Goal: Check status: Check status

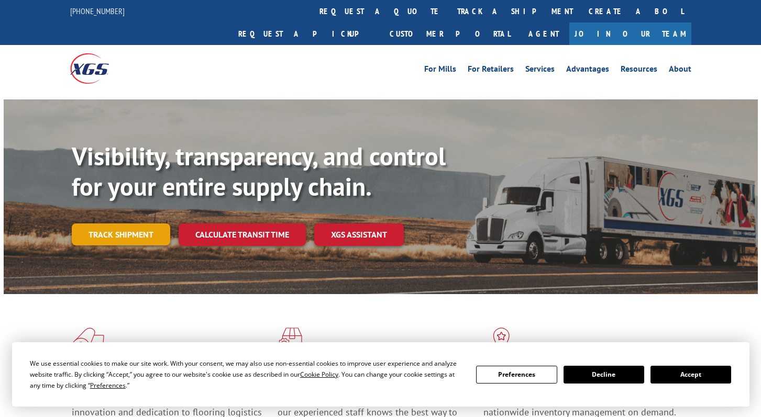
click at [142, 224] on link "Track shipment" at bounding box center [121, 235] width 98 height 22
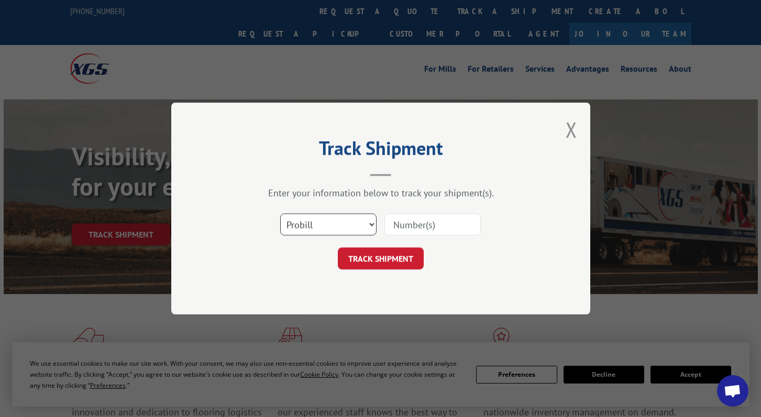
click at [347, 225] on select "Select category... Probill BOL PO" at bounding box center [328, 225] width 96 height 22
select select "bol"
click at [280, 214] on select "Select category... Probill BOL PO" at bounding box center [328, 225] width 96 height 22
click at [434, 223] on input at bounding box center [432, 225] width 96 height 22
paste input "17593444"
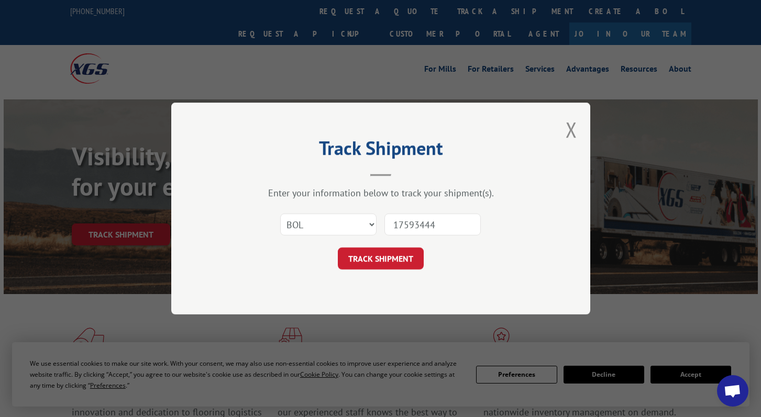
type input "17593444"
click at [388, 263] on button "TRACK SHIPMENT" at bounding box center [381, 259] width 86 height 22
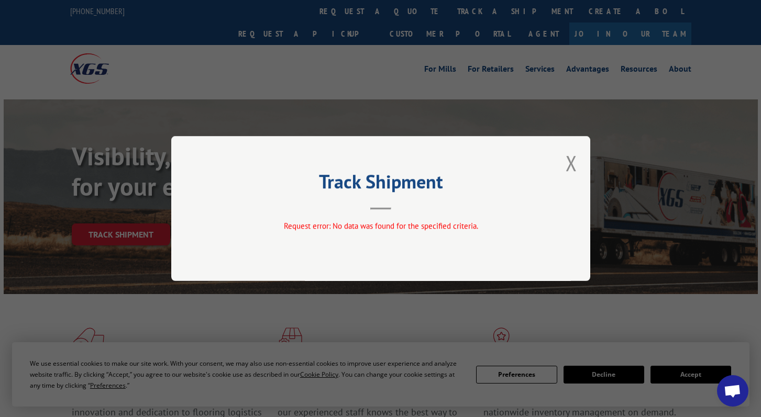
click at [565, 159] on div "Track Shipment Request error: No data was found for the specified criteria." at bounding box center [380, 208] width 419 height 145
click at [569, 164] on button "Close modal" at bounding box center [572, 163] width 12 height 28
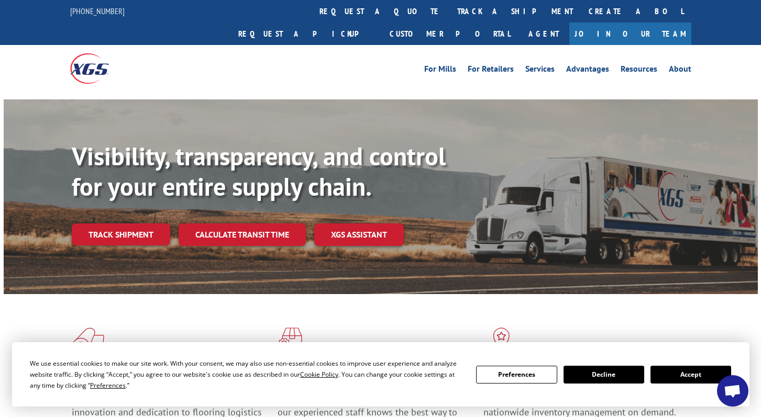
drag, startPoint x: 115, startPoint y: 211, endPoint x: 122, endPoint y: 210, distance: 6.8
click at [115, 224] on link "Track shipment" at bounding box center [121, 235] width 98 height 22
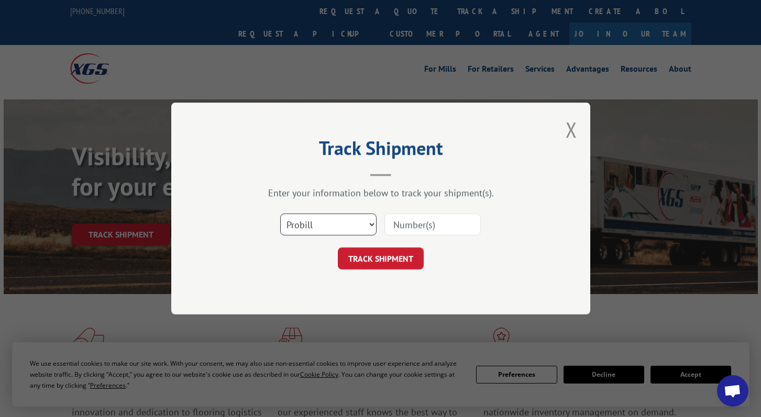
click at [369, 225] on select "Select category... Probill BOL PO" at bounding box center [328, 225] width 96 height 22
click at [280, 214] on select "Select category... Probill BOL PO" at bounding box center [328, 225] width 96 height 22
click at [438, 227] on input at bounding box center [432, 225] width 96 height 22
paste input "17593444"
type input "17593444"
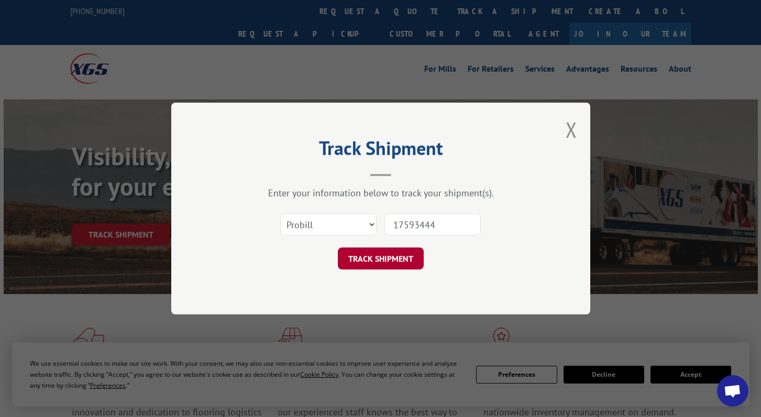
click at [378, 262] on button "TRACK SHIPMENT" at bounding box center [381, 259] width 86 height 22
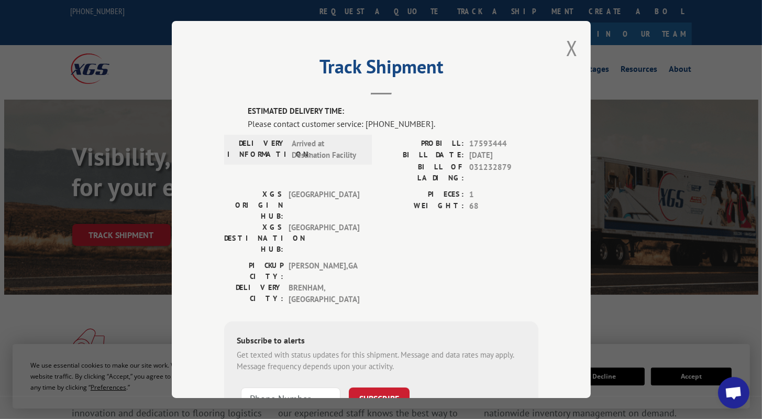
click at [248, 117] on div "Please contact customer service: [PHONE_NUMBER]." at bounding box center [393, 123] width 291 height 13
drag, startPoint x: 243, startPoint y: 123, endPoint x: 431, endPoint y: 121, distance: 187.5
click at [431, 121] on div "Please contact customer service: [PHONE_NUMBER]." at bounding box center [393, 123] width 291 height 13
copy div "Please contact customer service: [PHONE_NUMBER]."
drag, startPoint x: 450, startPoint y: 142, endPoint x: 500, endPoint y: 144, distance: 49.3
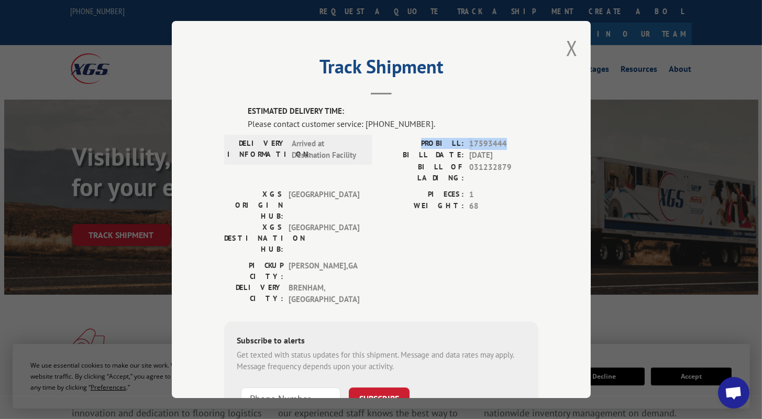
click at [500, 144] on div "PROBILL: 17593444" at bounding box center [459, 144] width 157 height 12
copy div "PROBILL: 17593444"
click at [571, 50] on button "Close modal" at bounding box center [572, 48] width 12 height 28
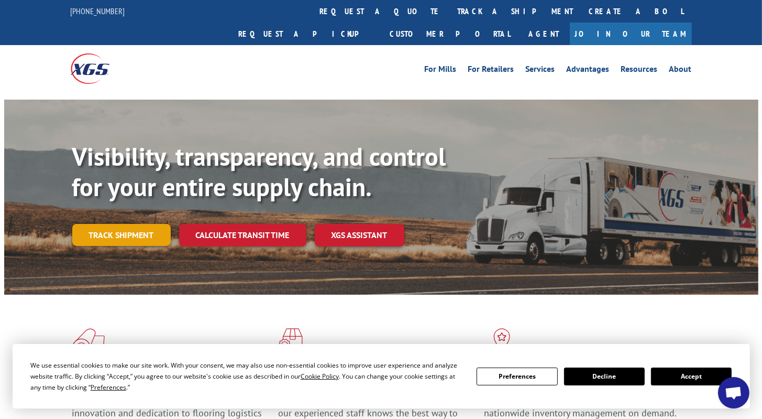
click at [147, 224] on link "Track shipment" at bounding box center [121, 235] width 98 height 22
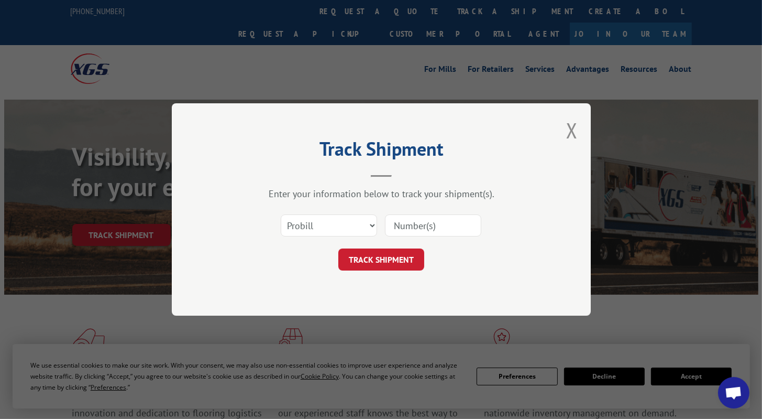
drag, startPoint x: 427, startPoint y: 228, endPoint x: 421, endPoint y: 230, distance: 7.3
click at [427, 228] on input at bounding box center [433, 225] width 96 height 22
paste input "17602515"
type input "17602515"
drag, startPoint x: 378, startPoint y: 256, endPoint x: 385, endPoint y: 255, distance: 6.8
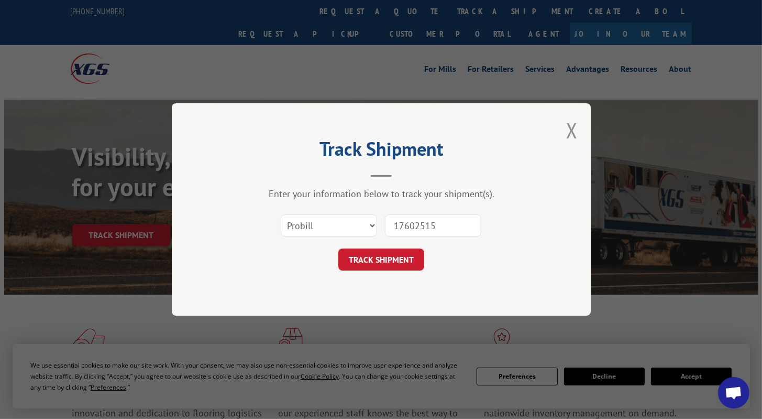
click at [379, 256] on button "TRACK SHIPMENT" at bounding box center [381, 259] width 86 height 22
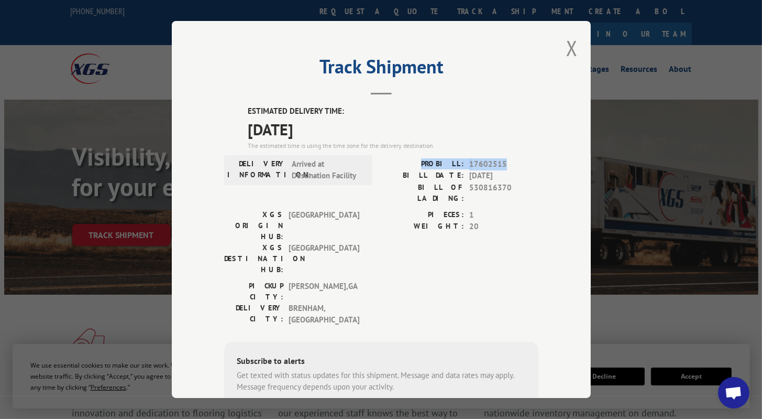
drag, startPoint x: 432, startPoint y: 161, endPoint x: 500, endPoint y: 157, distance: 68.3
click at [500, 157] on div "ESTIMATED DELIVERY TIME: [DATE] The estimated time is using the time zone for t…" at bounding box center [381, 294] width 314 height 378
copy div "PROBILL: 17602515"
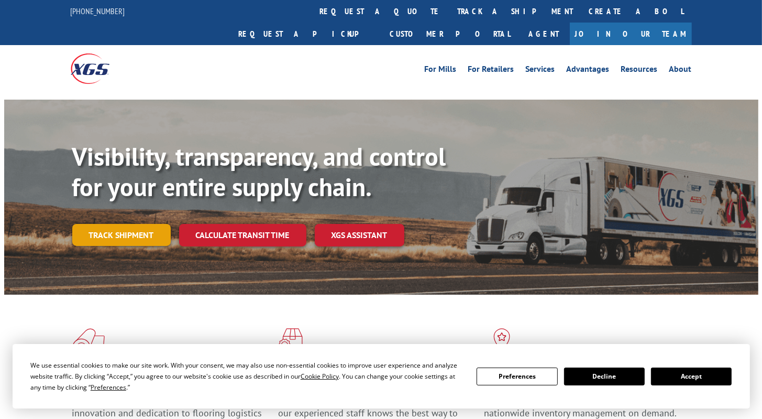
click at [128, 224] on link "Track shipment" at bounding box center [121, 235] width 98 height 22
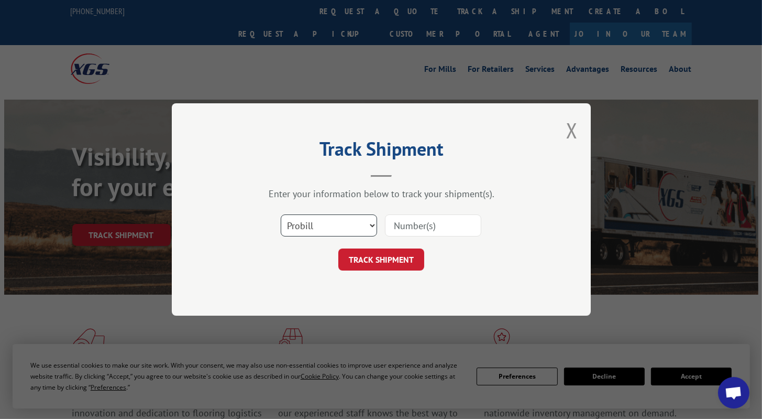
drag, startPoint x: 338, startPoint y: 224, endPoint x: 333, endPoint y: 236, distance: 13.6
click at [338, 224] on select "Select category... Probill BOL PO" at bounding box center [329, 225] width 96 height 22
select select "bol"
click at [281, 214] on select "Select category... Probill BOL PO" at bounding box center [329, 225] width 96 height 22
click at [444, 228] on input at bounding box center [433, 225] width 96 height 22
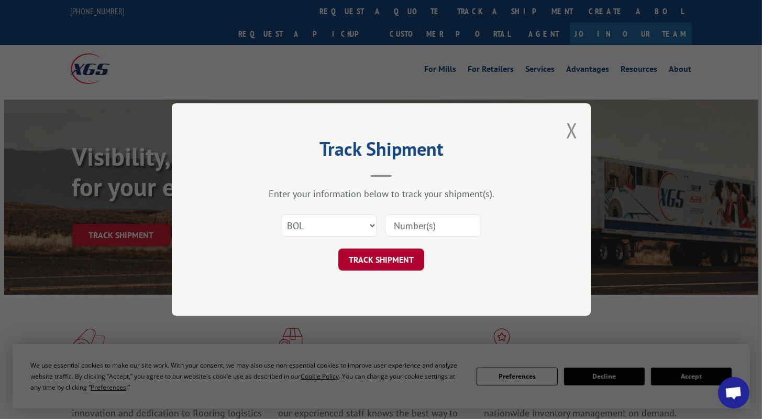
paste input "368973"
type input "368973"
click at [387, 258] on button "TRACK SHIPMENT" at bounding box center [381, 259] width 86 height 22
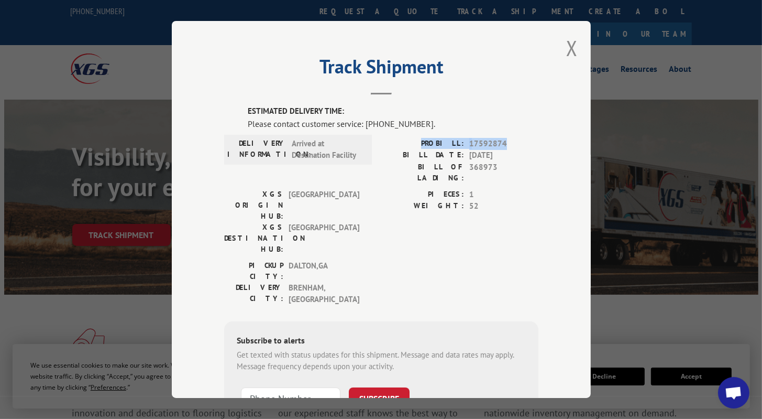
drag, startPoint x: 431, startPoint y: 139, endPoint x: 503, endPoint y: 138, distance: 72.3
click at [503, 138] on div "PROBILL: 17592874" at bounding box center [459, 144] width 157 height 12
copy div "PROBILL: 17592874"
click at [568, 43] on button "Close modal" at bounding box center [572, 48] width 12 height 28
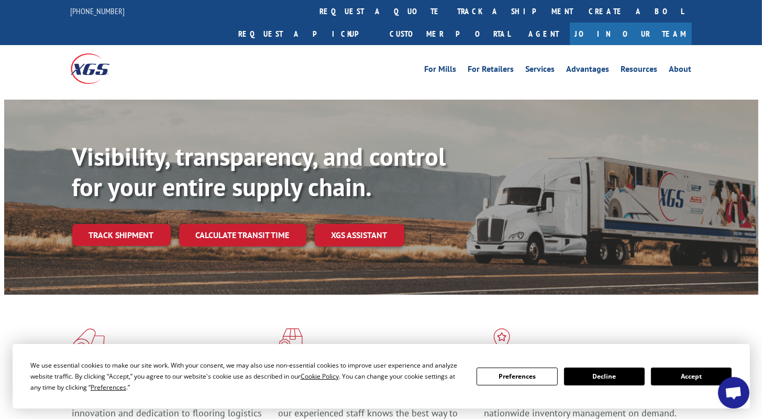
drag, startPoint x: 119, startPoint y: 213, endPoint x: 158, endPoint y: 221, distance: 39.5
click at [119, 224] on link "Track shipment" at bounding box center [121, 235] width 98 height 22
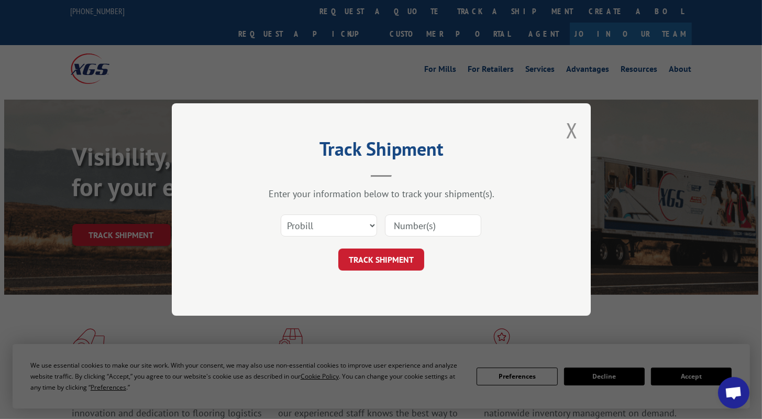
click at [440, 224] on input at bounding box center [433, 225] width 96 height 22
paste input "17597895"
type input "17597895"
click at [394, 251] on button "TRACK SHIPMENT" at bounding box center [381, 259] width 86 height 22
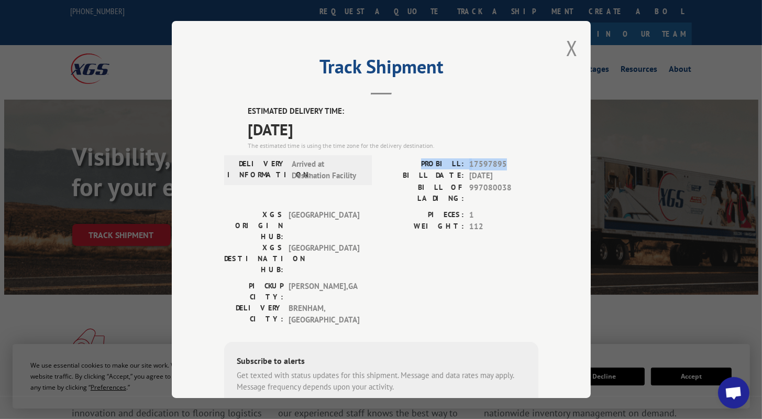
drag, startPoint x: 432, startPoint y: 161, endPoint x: 502, endPoint y: 159, distance: 70.2
click at [502, 159] on div "PROBILL: 17597895" at bounding box center [459, 164] width 157 height 12
copy div "PROBILL: 17597895"
